Goal: Information Seeking & Learning: Learn about a topic

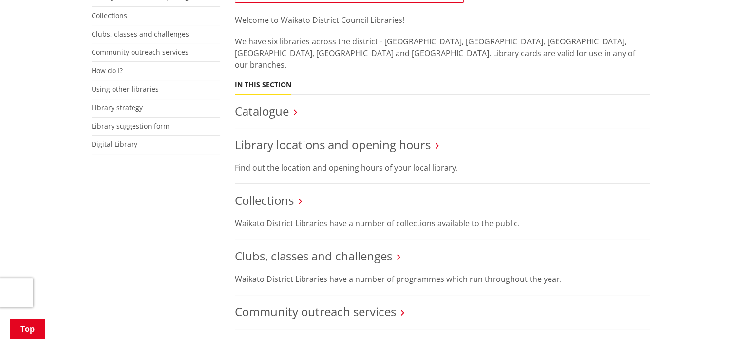
scroll to position [292, 0]
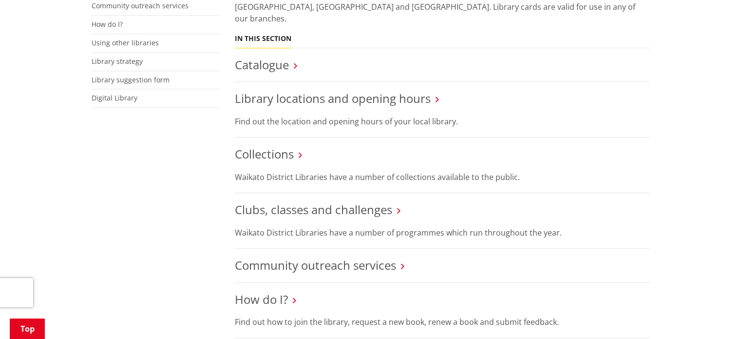
click at [371, 209] on li "Clubs, classes and challenges Waikato District Libraries have a number of progr…" at bounding box center [442, 221] width 415 height 56
click at [371, 201] on link "Clubs, classes and challenges" at bounding box center [313, 209] width 157 height 16
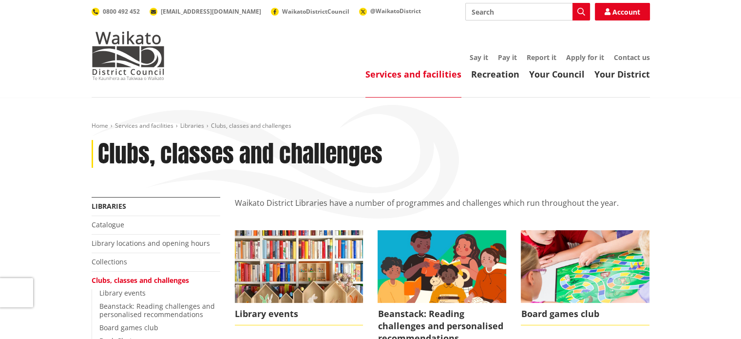
click at [133, 58] on img at bounding box center [128, 55] width 73 height 49
